Goal: Task Accomplishment & Management: Manage account settings

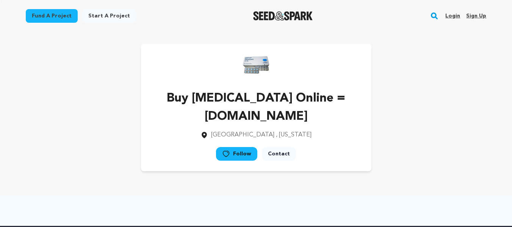
drag, startPoint x: 478, startPoint y: 17, endPoint x: 472, endPoint y: 17, distance: 6.5
click at [478, 17] on link "Sign up" at bounding box center [476, 16] width 20 height 12
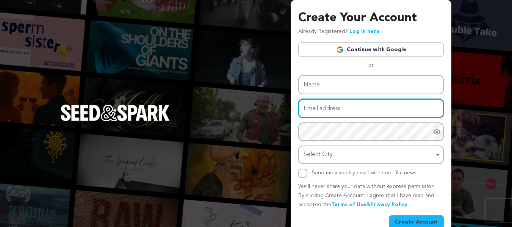
type input "nancywadhe0+k88@gmail.com"
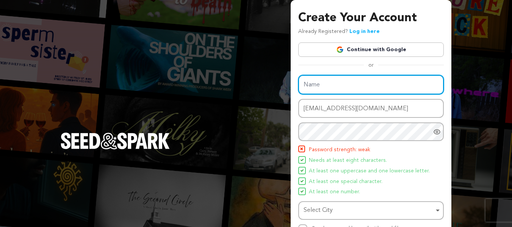
click at [314, 82] on input "Name" at bounding box center [370, 84] width 145 height 19
paste input "Purchase Butalbital Online | The Green Seller"
type input "Purchase Butalbital Online | The Green Seller"
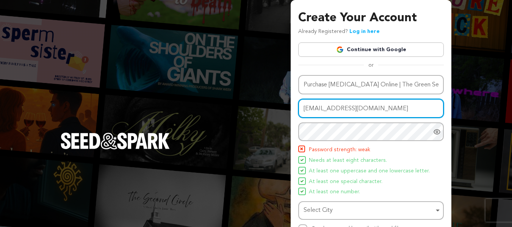
click at [342, 110] on input "nancywadhe0+k88@gmail.com" at bounding box center [370, 108] width 145 height 19
paste input "11"
type input "nancywadhe0+k118@gmail.com"
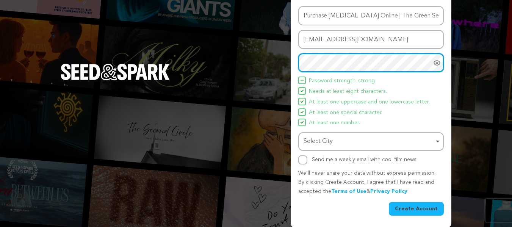
scroll to position [70, 0]
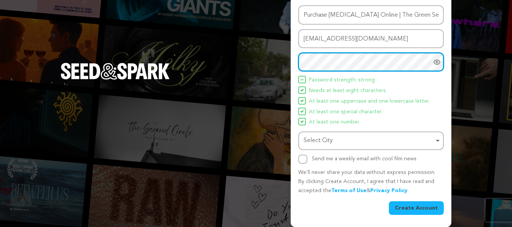
click at [321, 140] on div "Select City Remove item" at bounding box center [368, 140] width 130 height 11
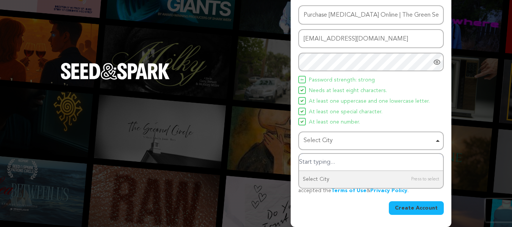
click at [311, 161] on input "Select City" at bounding box center [371, 162] width 144 height 17
type input "United"
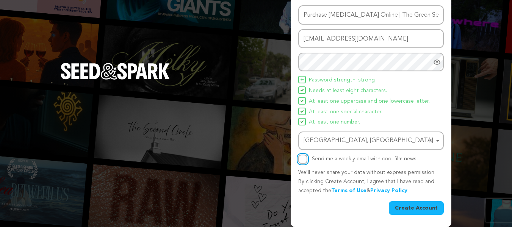
click at [302, 158] on input "Send me a weekly email with cool film news" at bounding box center [302, 159] width 9 height 9
checkbox input "true"
click at [409, 203] on button "Create Account" at bounding box center [416, 208] width 55 height 14
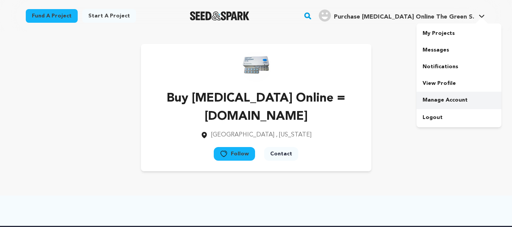
click at [441, 98] on link "Manage Account" at bounding box center [458, 100] width 85 height 17
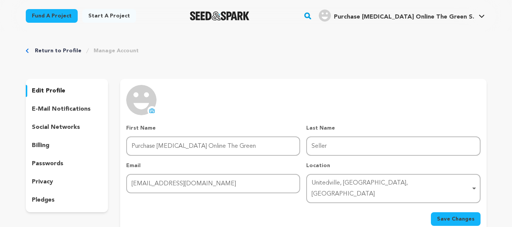
click at [154, 111] on icon at bounding box center [152, 110] width 5 height 4
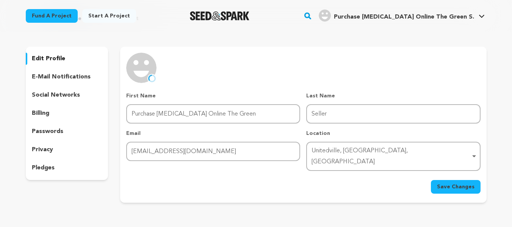
scroll to position [76, 0]
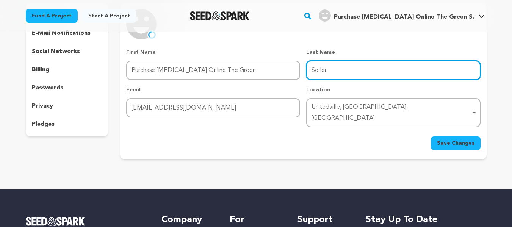
click at [339, 72] on input "Seller" at bounding box center [393, 70] width 174 height 19
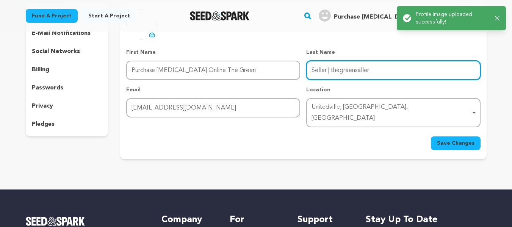
type input "Seller | thegreenseller"
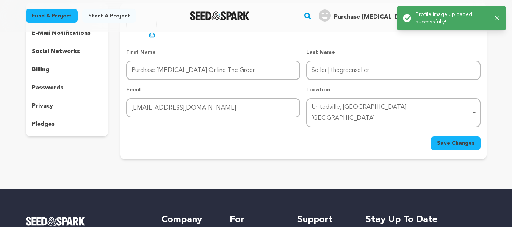
click at [453, 139] on span "Save Changes" at bounding box center [455, 143] width 37 height 8
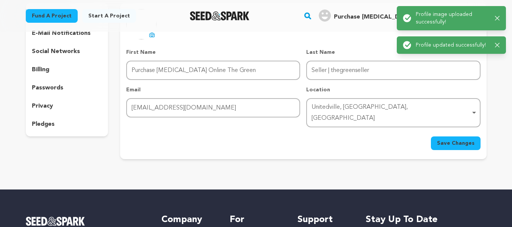
click at [499, 15] on div "Success: Info: Warning: Error: Profile image uploaded successfully! Close notif…" at bounding box center [451, 18] width 97 height 15
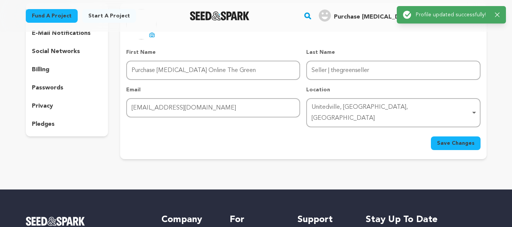
click at [495, 46] on div "Return to Profile Manage Account edit profile e-mail notifications social netwo…" at bounding box center [256, 66] width 485 height 221
click at [500, 10] on div "Success: Info: Warning: Error: Profile updated successfully! Close notification" at bounding box center [451, 14] width 109 height 17
click at [498, 14] on icon "button" at bounding box center [497, 14] width 5 height 5
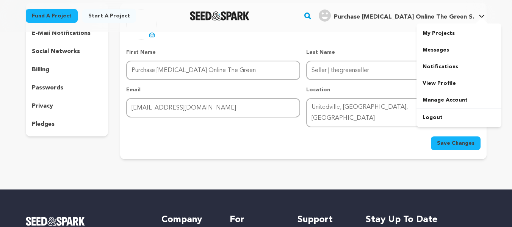
click at [439, 14] on span "Purchase [MEDICAL_DATA] Online The Green S." at bounding box center [404, 17] width 140 height 6
